Goal: Navigation & Orientation: Find specific page/section

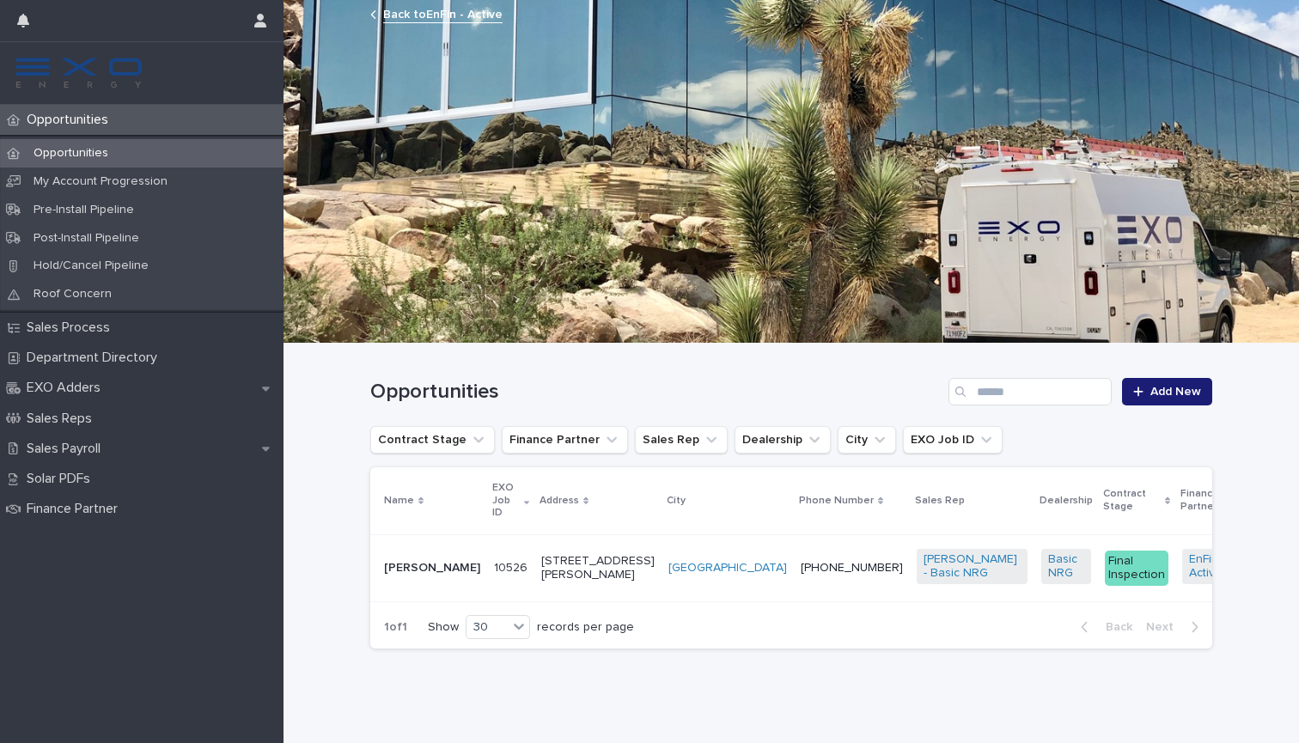
click at [412, 561] on p "[PERSON_NAME]" at bounding box center [432, 568] width 96 height 15
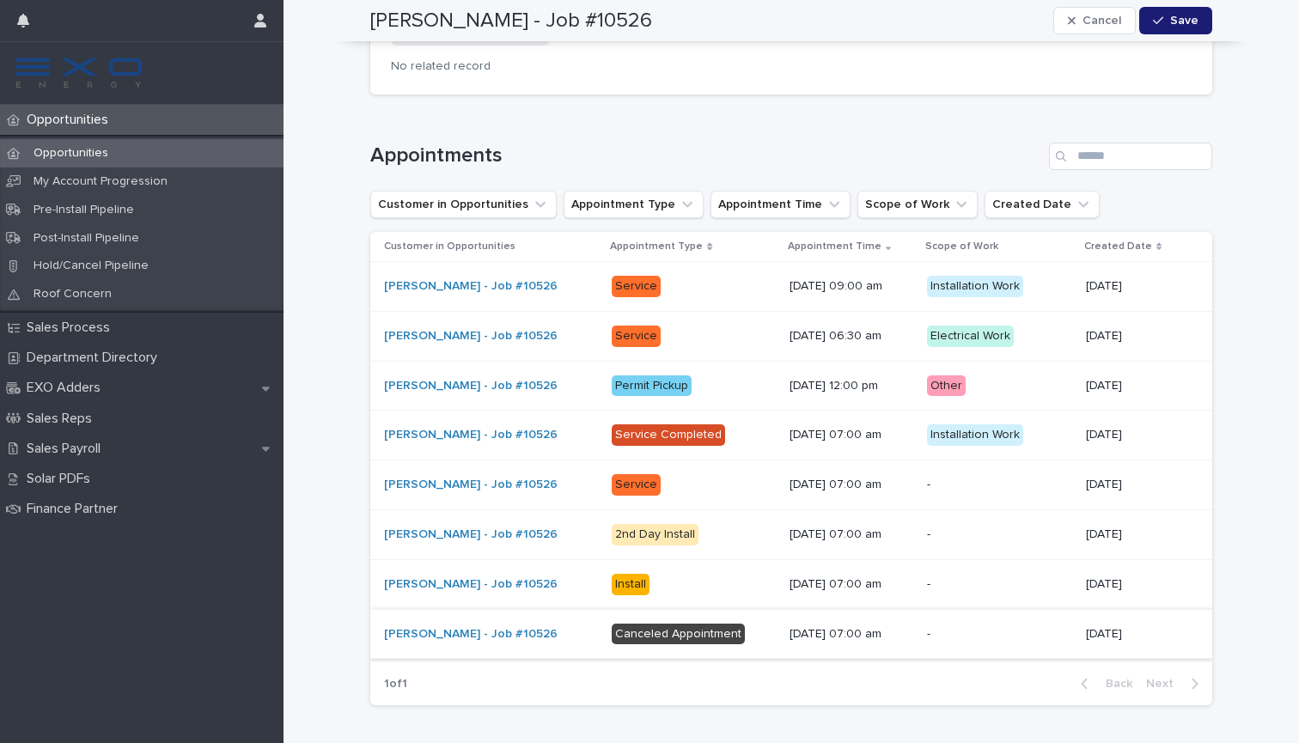
scroll to position [2085, 0]
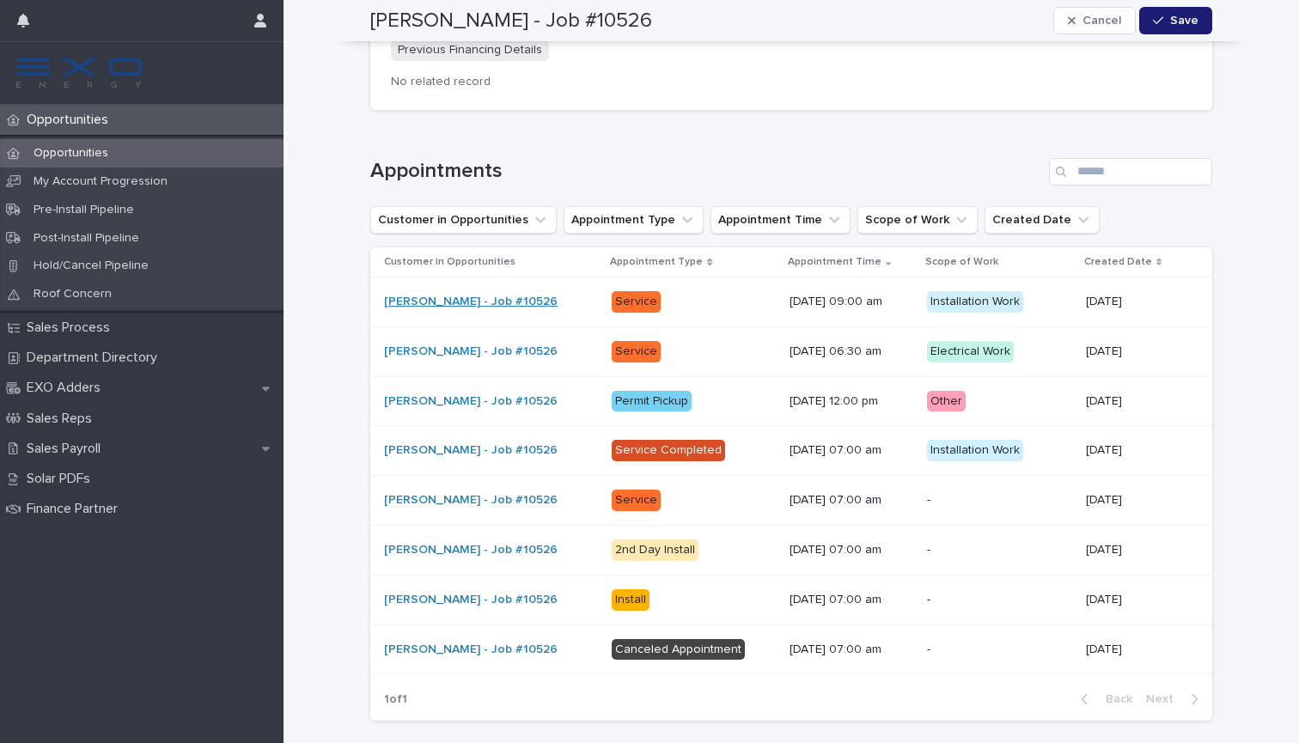
click at [419, 295] on link "[PERSON_NAME] - Job #10526" at bounding box center [471, 302] width 174 height 15
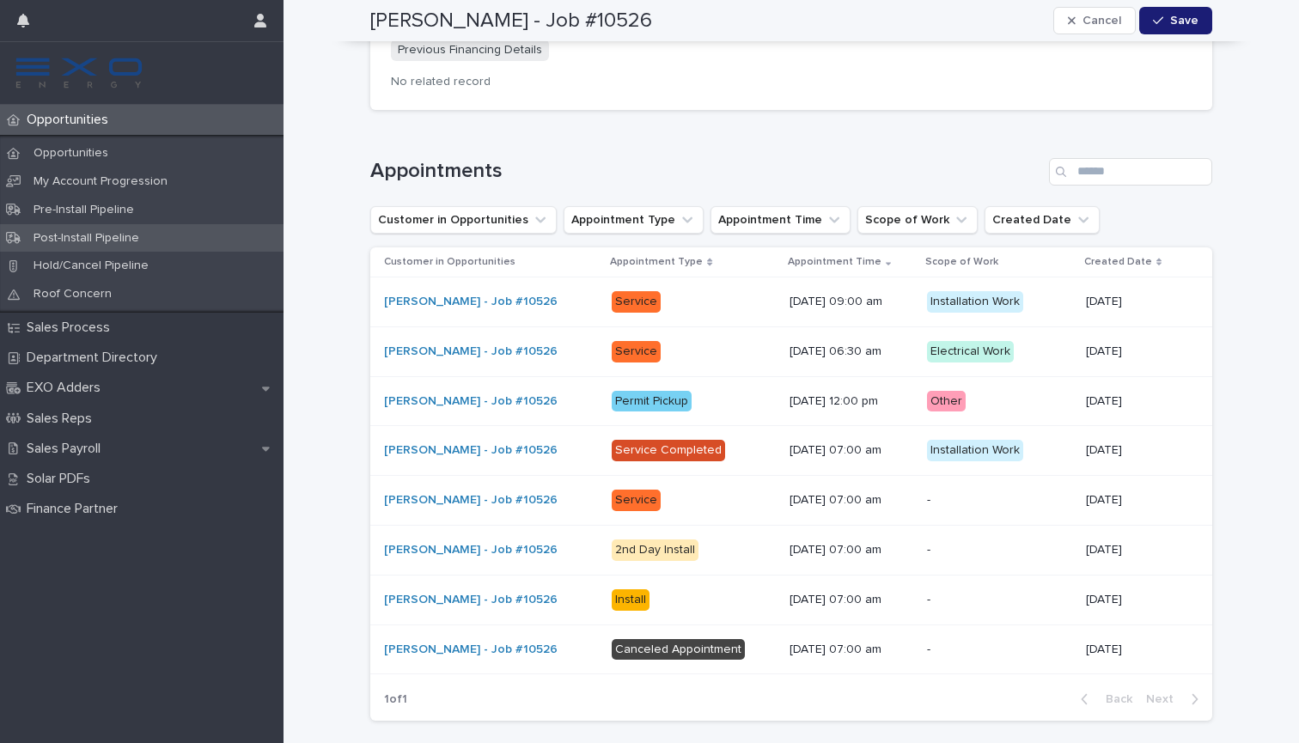
click at [95, 231] on p "Post-Install Pipeline" at bounding box center [86, 238] width 133 height 15
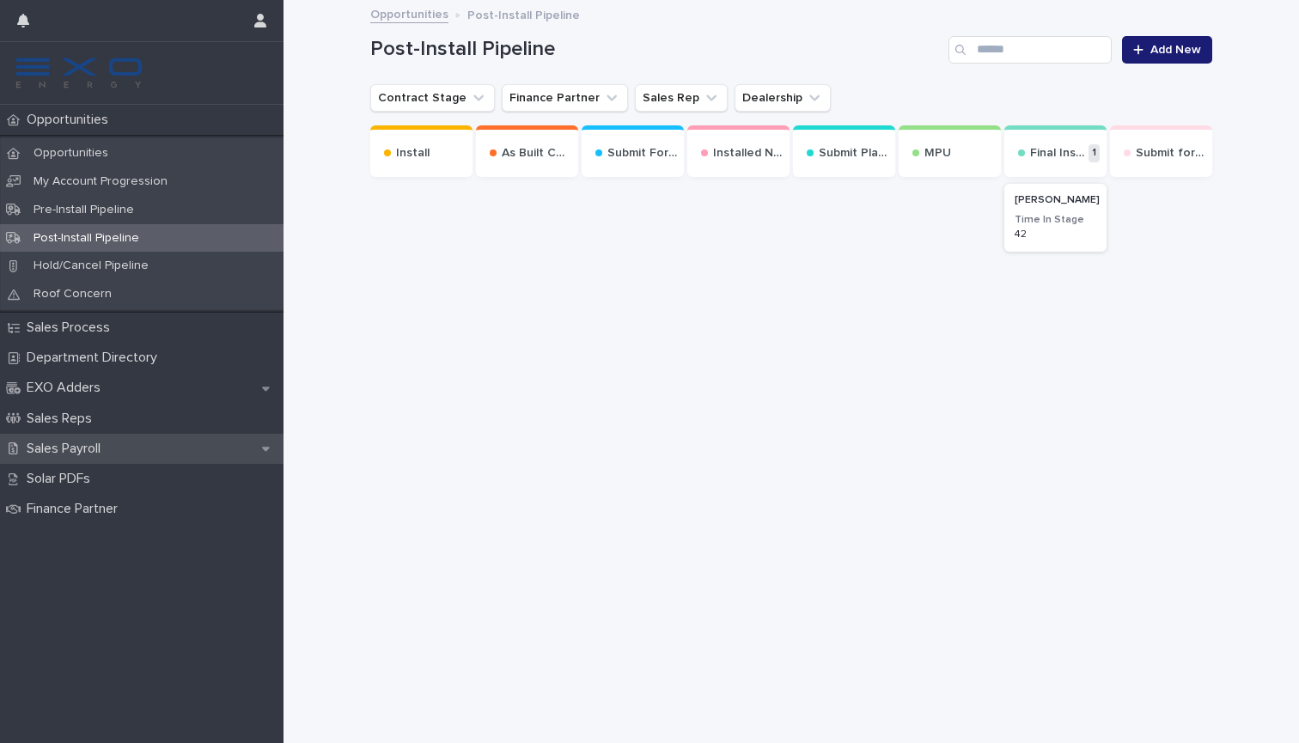
click at [75, 434] on div "Sales Payroll" at bounding box center [142, 449] width 284 height 30
